Goal: Information Seeking & Learning: Learn about a topic

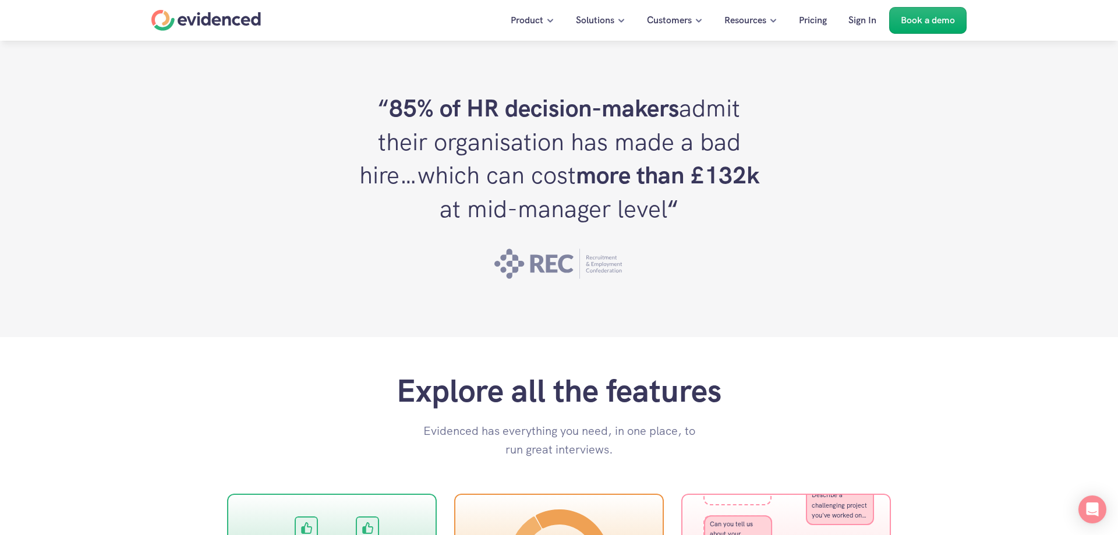
scroll to position [2883, 0]
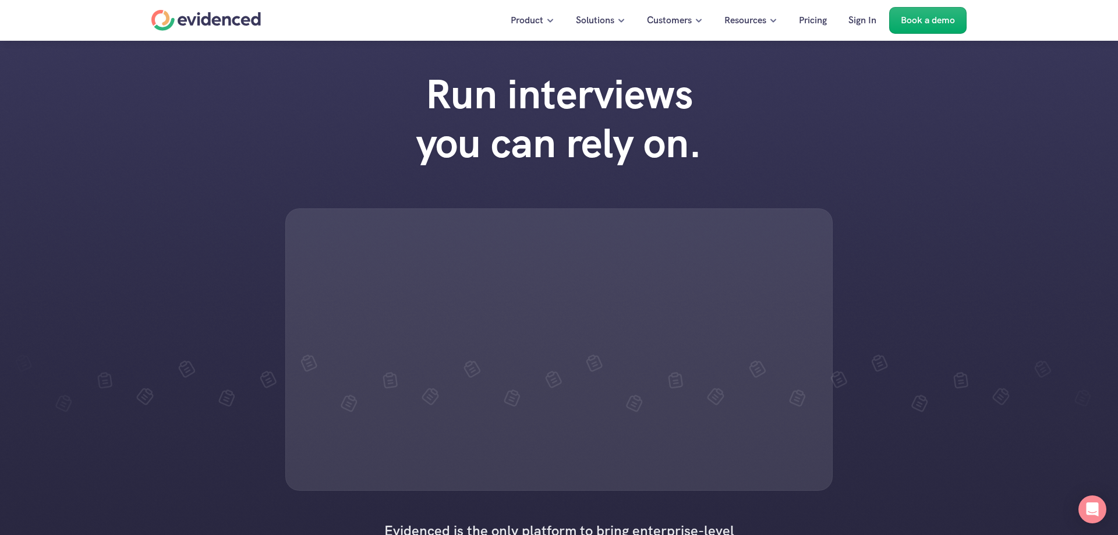
scroll to position [2883, 0]
